Goal: Find specific page/section: Find specific page/section

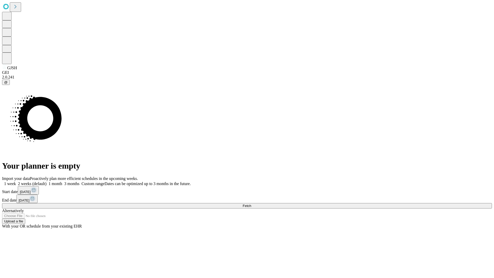
click at [251, 204] on span "Fetch" at bounding box center [247, 206] width 8 height 4
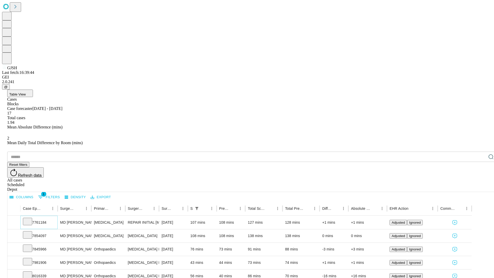
click at [30, 219] on icon at bounding box center [27, 221] width 5 height 5
